Goal: Information Seeking & Learning: Learn about a topic

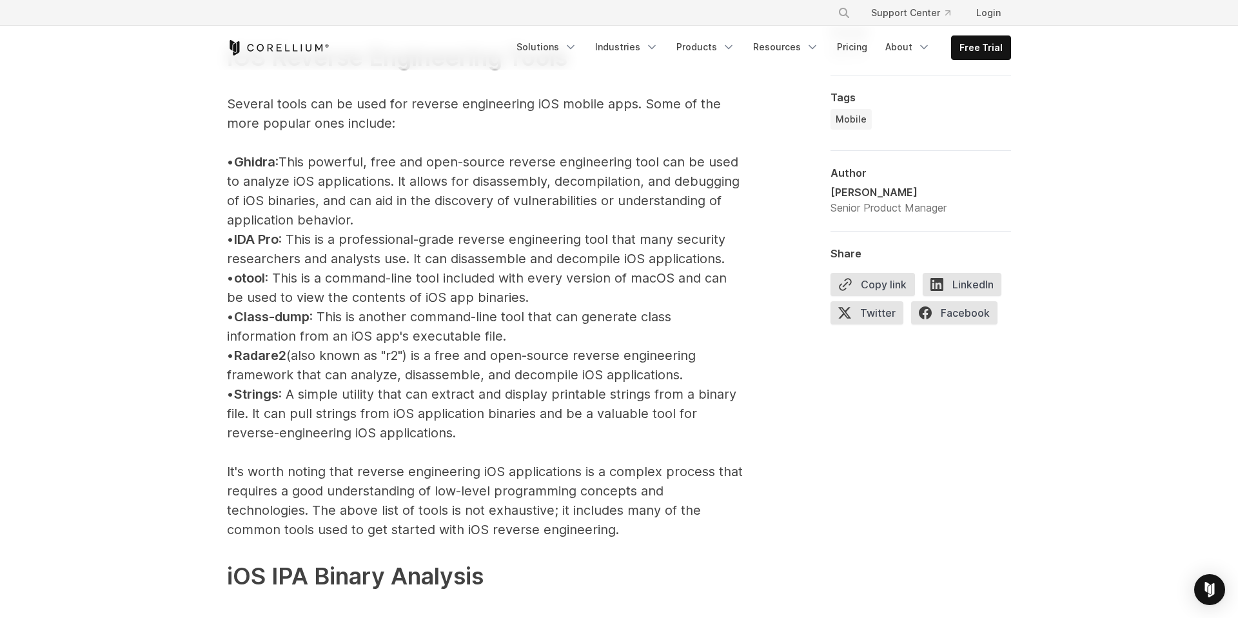
scroll to position [1469, 0]
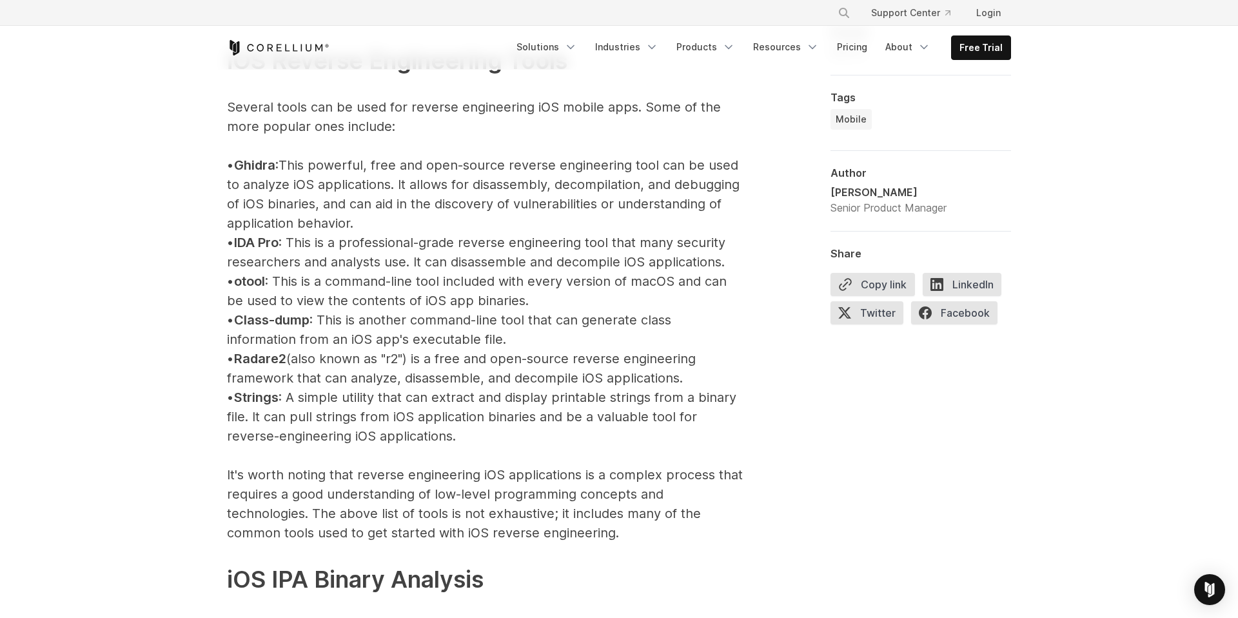
click at [1056, 43] on header "× Search our site... Support Center Login" at bounding box center [619, 35] width 1238 height 70
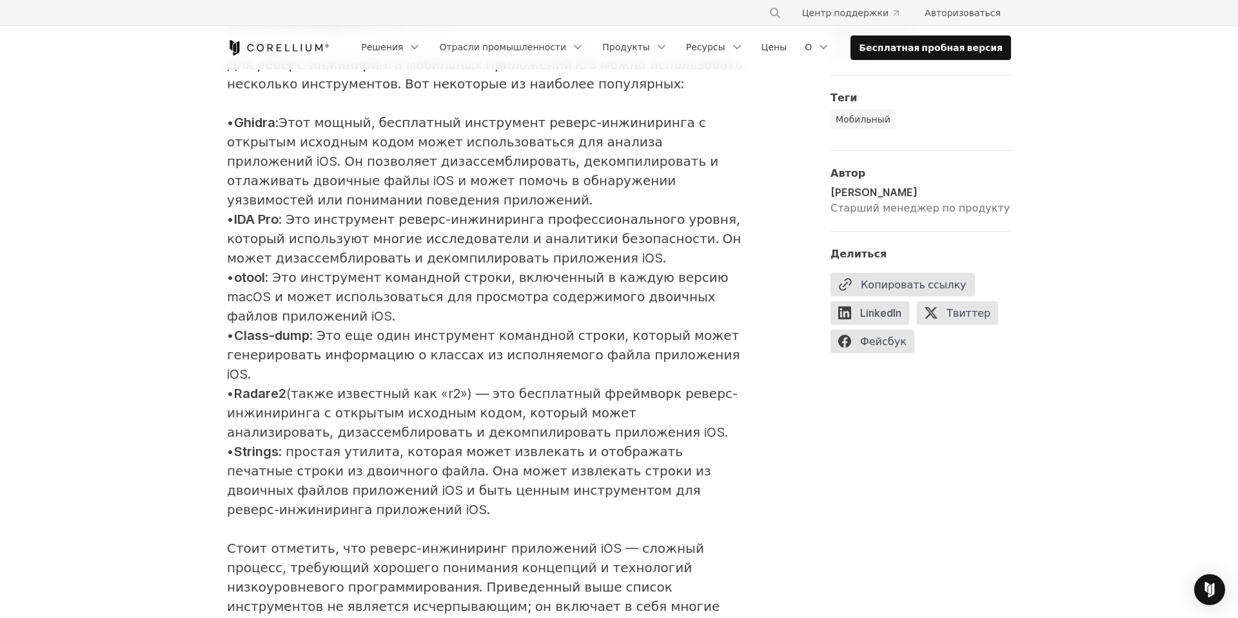
drag, startPoint x: 343, startPoint y: 260, endPoint x: 710, endPoint y: 274, distance: 366.6
click at [710, 274] on p "Инструменты для реверс-инжиниринга iOS Для реверс-инжиниринга мобильных приложе…" at bounding box center [485, 482] width 516 height 1111
copy font "Это еще один инструмент командной строки, который может генерировать информацию…"
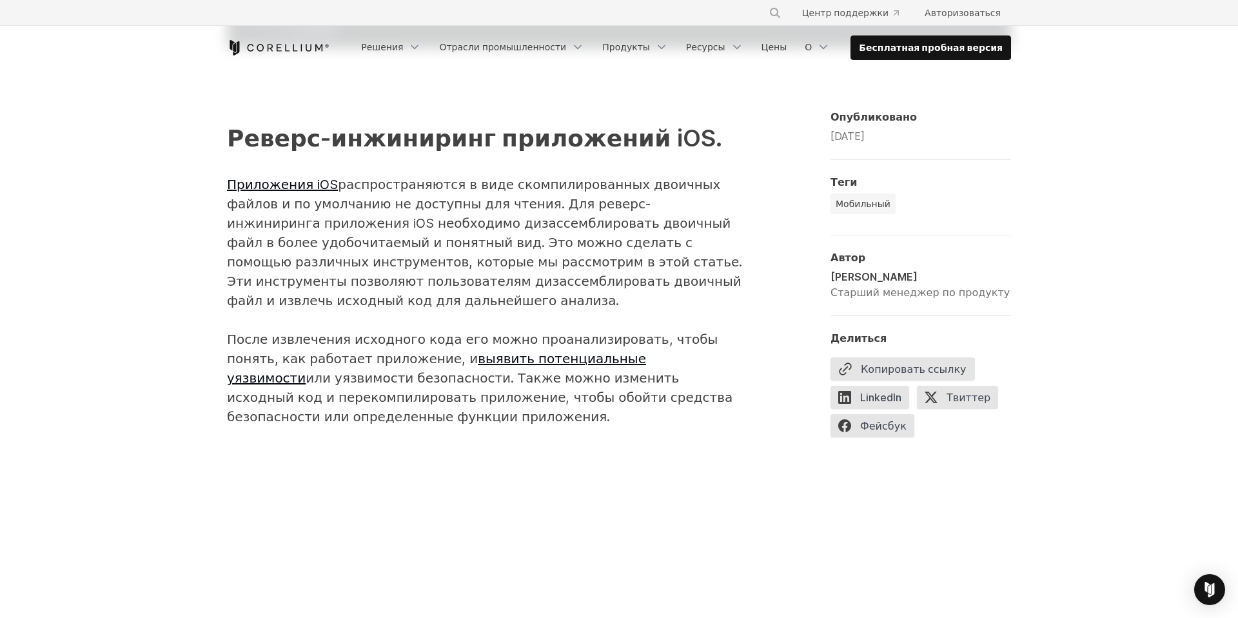
scroll to position [675, 0]
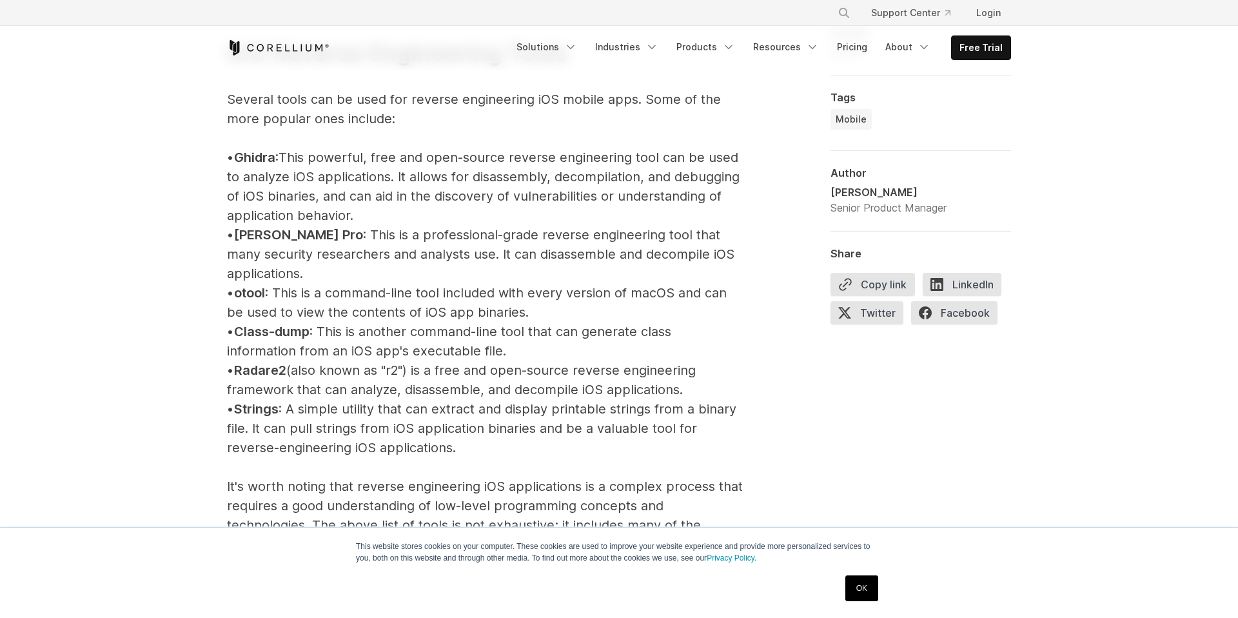
scroll to position [1477, 0]
